Goal: Task Accomplishment & Management: Manage account settings

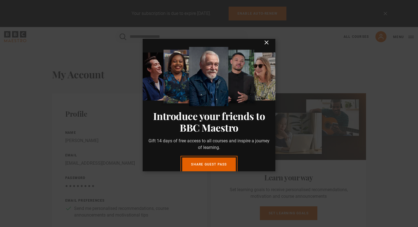
click at [268, 44] on icon "submit" at bounding box center [266, 42] width 3 height 3
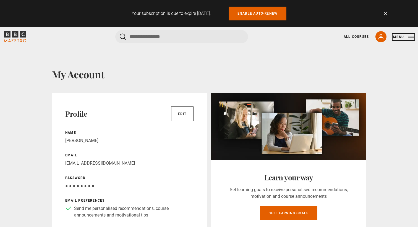
click at [404, 36] on button "Menu" at bounding box center [403, 37] width 21 height 6
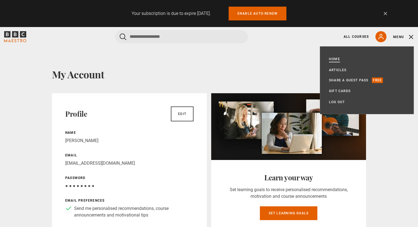
click at [334, 59] on link "Home" at bounding box center [334, 59] width 11 height 6
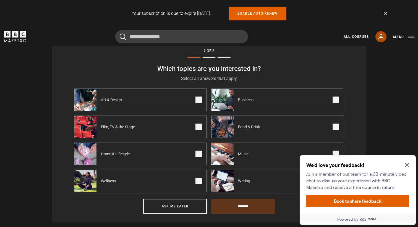
click at [383, 35] on icon at bounding box center [380, 36] width 7 height 7
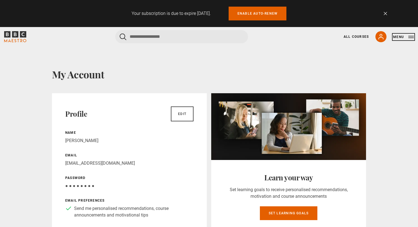
click at [410, 37] on button "Menu" at bounding box center [403, 37] width 21 height 6
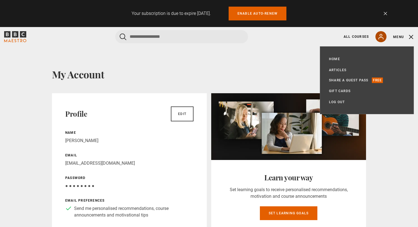
click at [380, 38] on icon at bounding box center [380, 36] width 7 height 7
click at [411, 38] on button "Menu" at bounding box center [403, 37] width 21 height 6
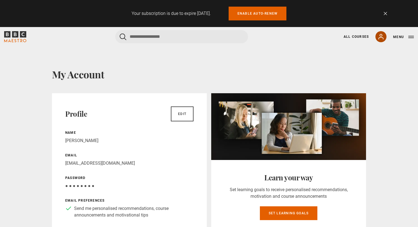
click at [380, 37] on icon at bounding box center [380, 36] width 7 height 7
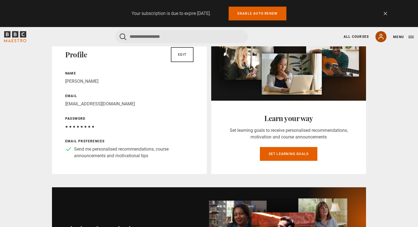
scroll to position [85, 0]
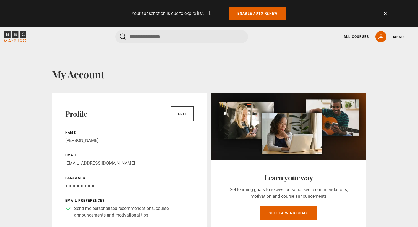
click at [385, 14] on link "Dismiss" at bounding box center [384, 13] width 3 height 3
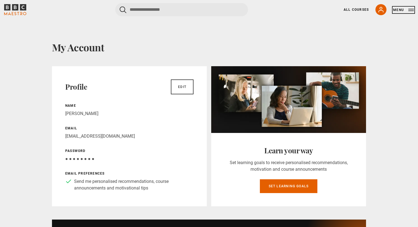
click at [411, 11] on button "Menu" at bounding box center [403, 10] width 21 height 6
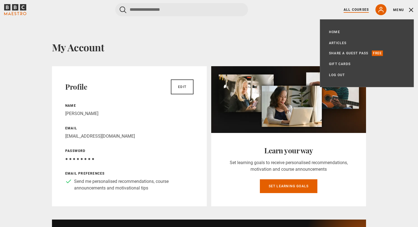
click at [356, 10] on link "All Courses" at bounding box center [355, 9] width 25 height 5
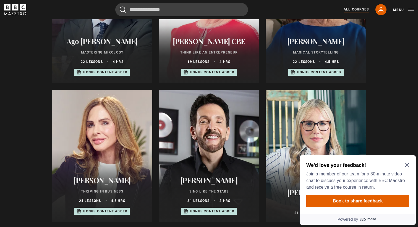
scroll to position [277, 0]
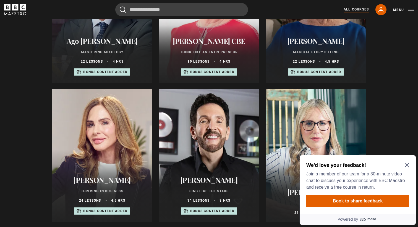
click at [406, 166] on icon "Close Maze Prompt" at bounding box center [406, 166] width 4 height 4
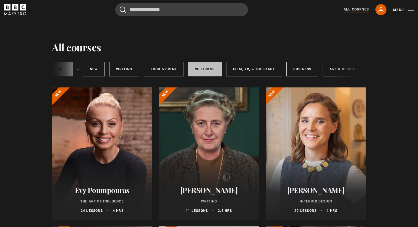
scroll to position [0, 82]
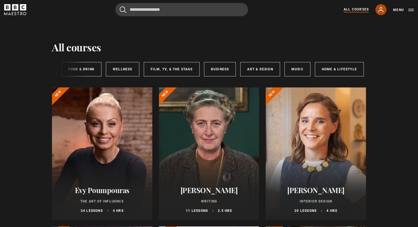
click at [382, 11] on icon at bounding box center [380, 9] width 7 height 7
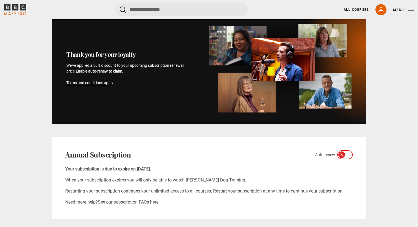
scroll to position [207, 0]
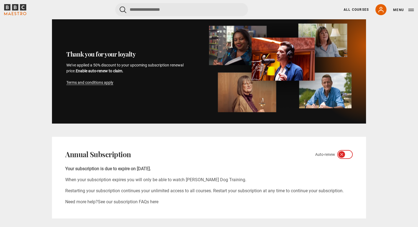
click at [349, 156] on icon at bounding box center [348, 154] width 4 height 4
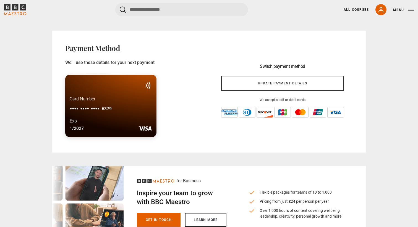
scroll to position [526, 0]
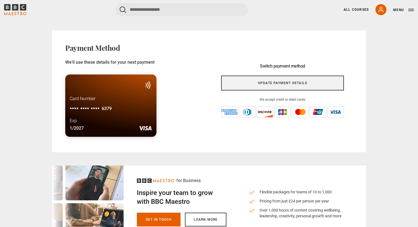
click at [276, 84] on link "Update payment details" at bounding box center [282, 83] width 123 height 15
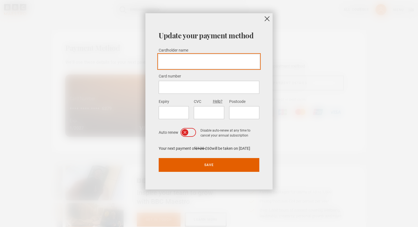
click at [197, 60] on input "Cardholder name *" at bounding box center [209, 62] width 101 height 14
type input "**********"
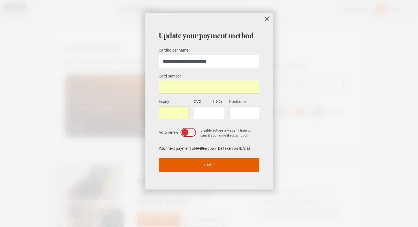
click at [233, 124] on form "**********" at bounding box center [209, 109] width 101 height 125
click at [260, 130] on div "**********" at bounding box center [208, 101] width 127 height 177
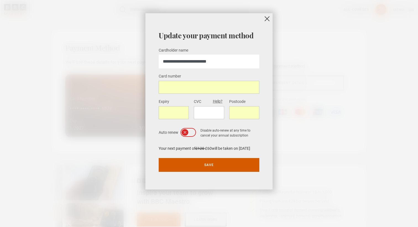
click at [210, 164] on button "Save" at bounding box center [209, 165] width 101 height 14
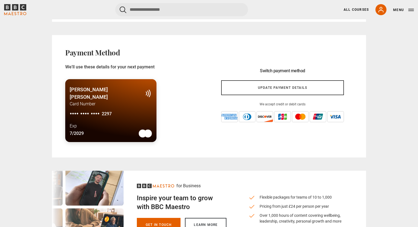
scroll to position [522, 0]
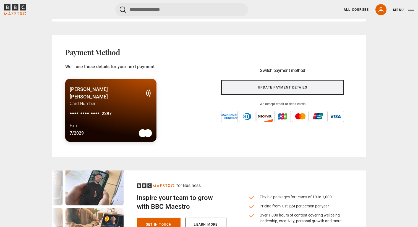
click at [277, 89] on link "Update payment details" at bounding box center [282, 87] width 123 height 15
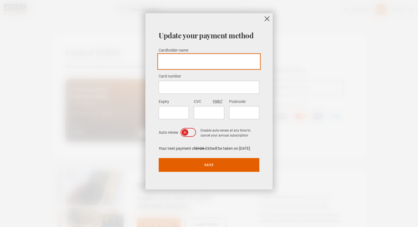
click at [185, 63] on input "Cardholder name *" at bounding box center [209, 62] width 101 height 14
type input "**********"
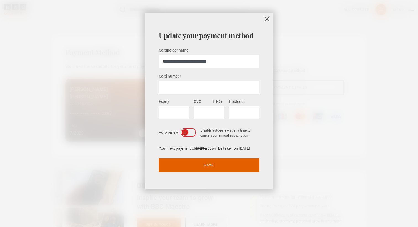
click at [186, 91] on div at bounding box center [209, 87] width 101 height 13
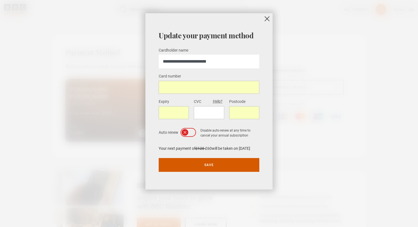
click at [207, 165] on button "Save" at bounding box center [209, 165] width 101 height 14
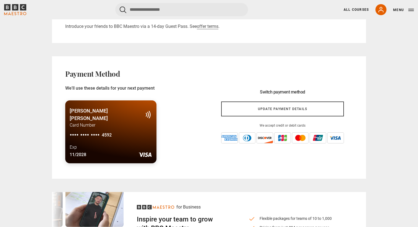
scroll to position [501, 0]
